Goal: Task Accomplishment & Management: Manage account settings

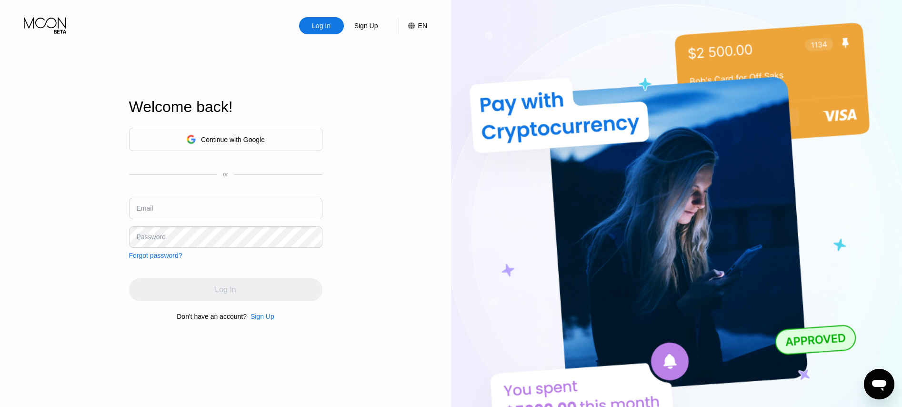
click at [178, 204] on input "text" at bounding box center [225, 208] width 193 height 21
click at [0, 208] on div "Log In Sign Up EN Language Select an item Save Welcome back! Continue with Goog…" at bounding box center [225, 223] width 451 height 447
click at [160, 199] on input "text" at bounding box center [225, 208] width 193 height 21
paste input "[EMAIL_ADDRESS][DOMAIN_NAME]"
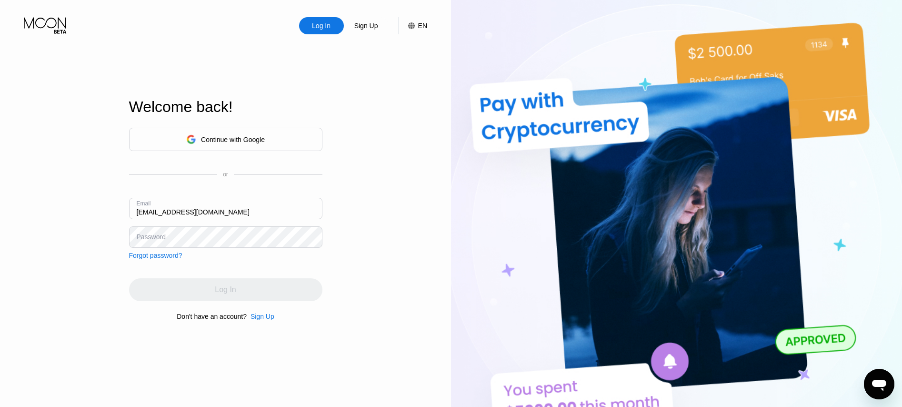
type input "[EMAIL_ADDRESS][DOMAIN_NAME]"
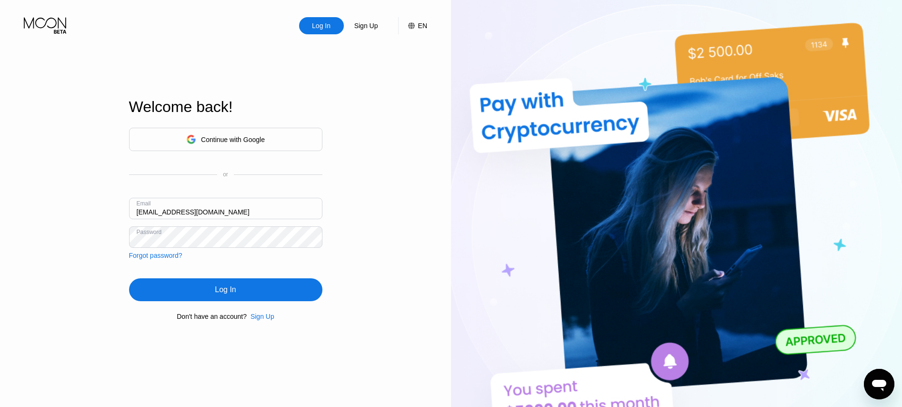
click at [206, 294] on div "Log In" at bounding box center [225, 289] width 193 height 23
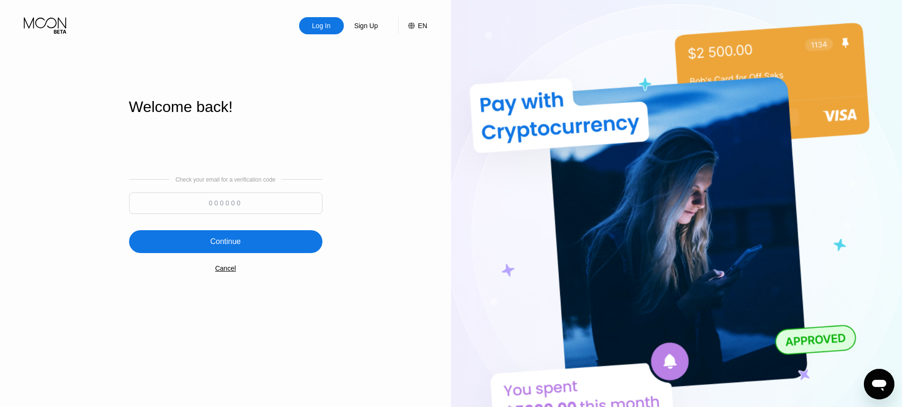
click at [243, 200] on input at bounding box center [225, 202] width 193 height 21
type input "954446"
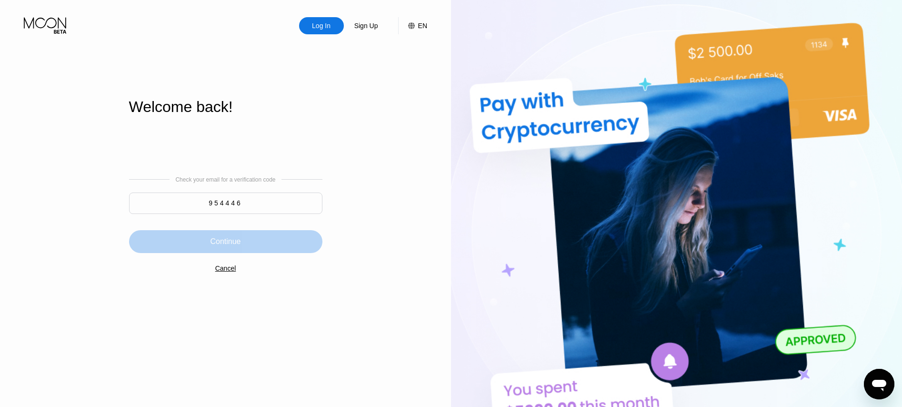
click at [192, 235] on div "Continue" at bounding box center [225, 241] width 193 height 23
